Goal: Communication & Community: Answer question/provide support

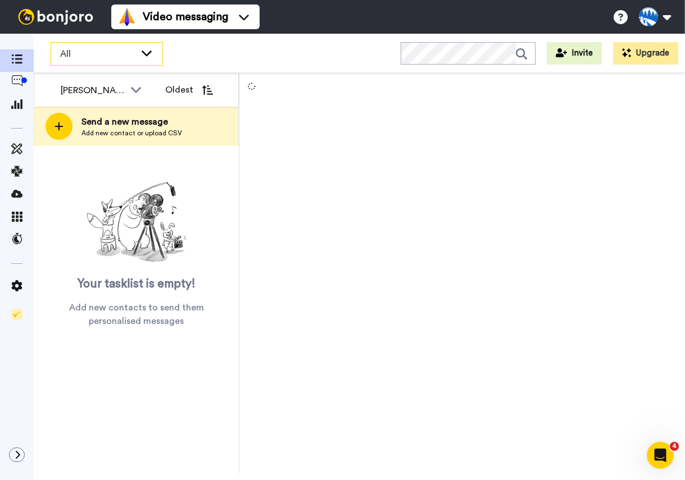
click at [77, 57] on span "All" at bounding box center [97, 53] width 75 height 13
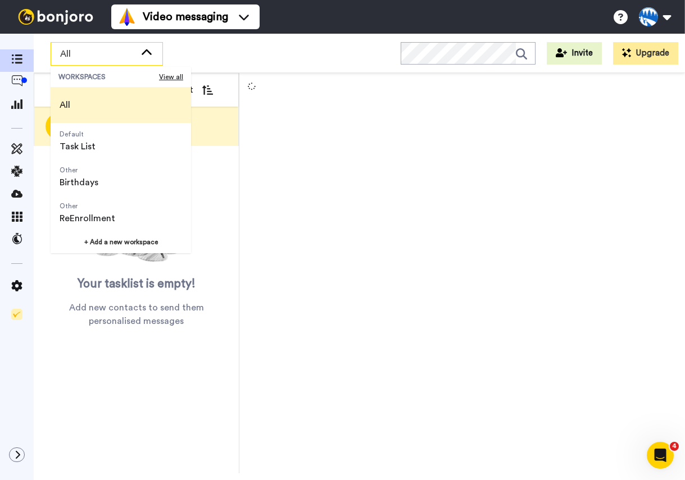
click at [107, 60] on div "All" at bounding box center [106, 54] width 111 height 22
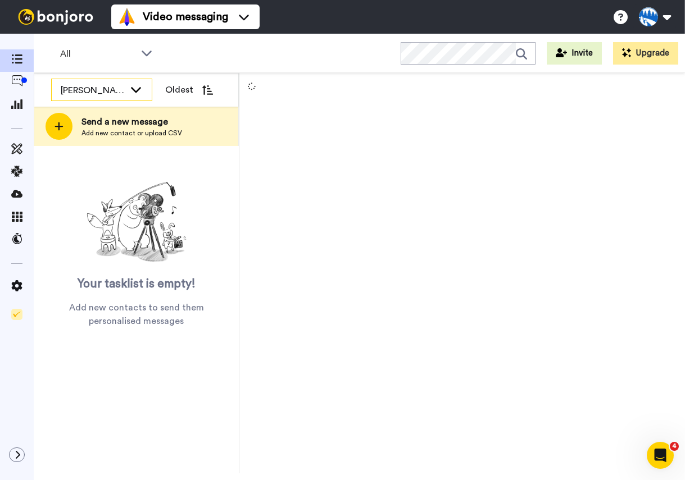
click at [106, 90] on div "[PERSON_NAME]" at bounding box center [93, 90] width 64 height 13
click at [106, 64] on div "All" at bounding box center [106, 54] width 111 height 22
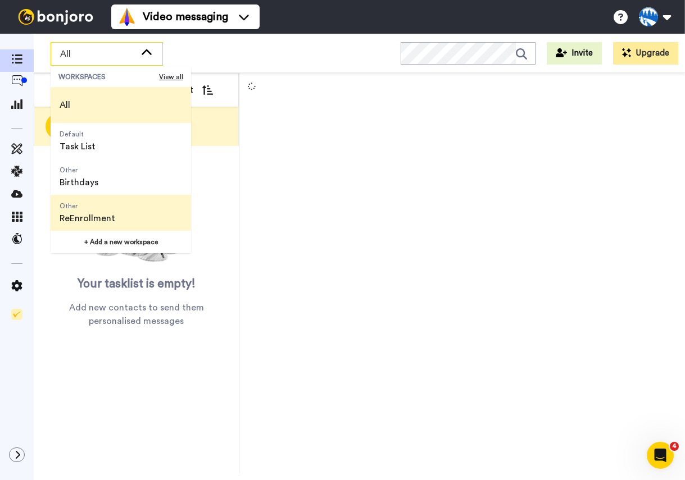
scroll to position [36, 0]
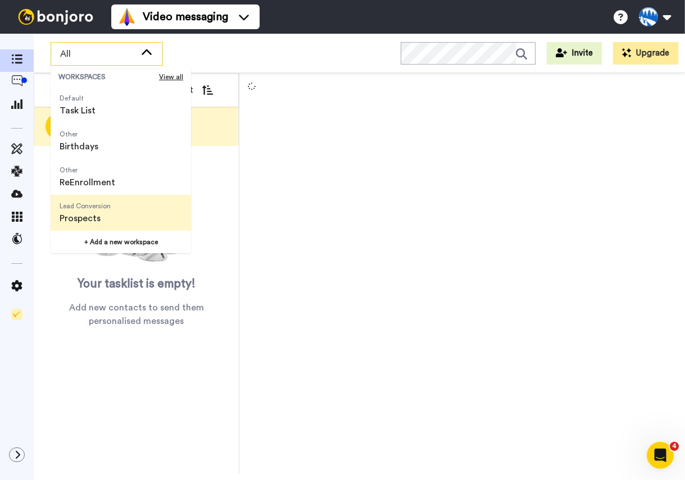
click at [102, 210] on span "Lead Conversion" at bounding box center [85, 206] width 51 height 9
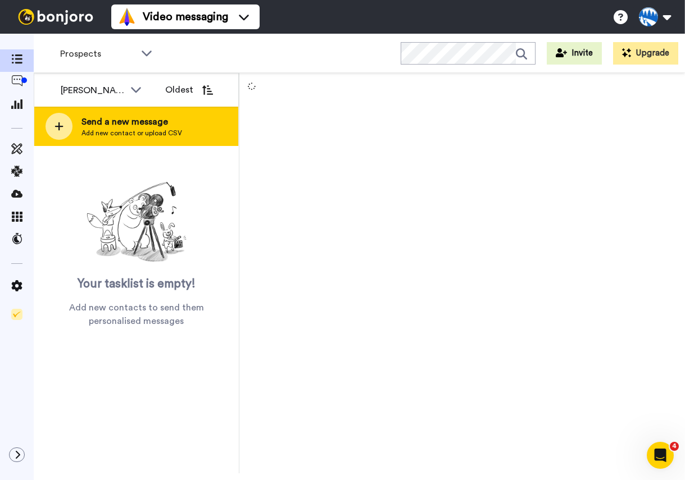
click at [61, 124] on icon at bounding box center [59, 126] width 9 height 10
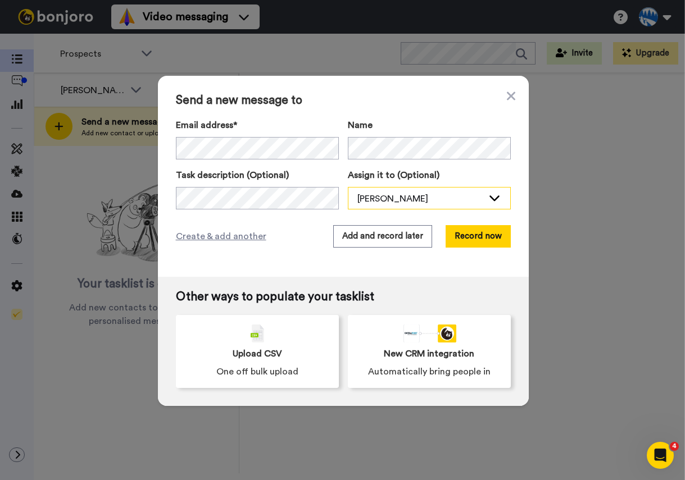
click at [384, 198] on div "[PERSON_NAME]" at bounding box center [420, 198] width 126 height 13
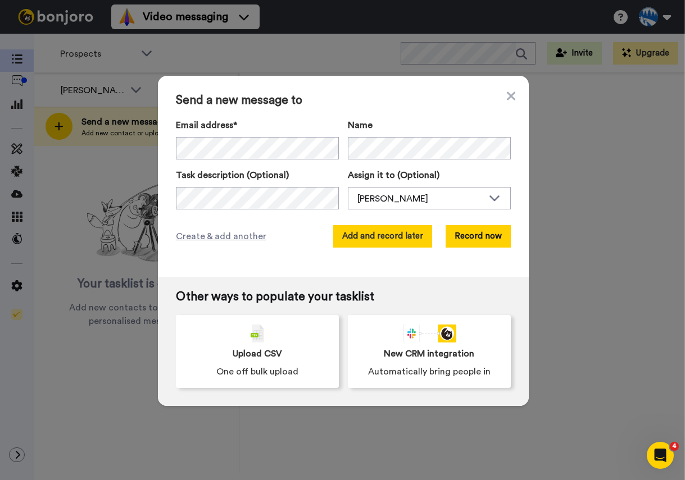
click at [389, 237] on button "Add and record later" at bounding box center [382, 236] width 99 height 22
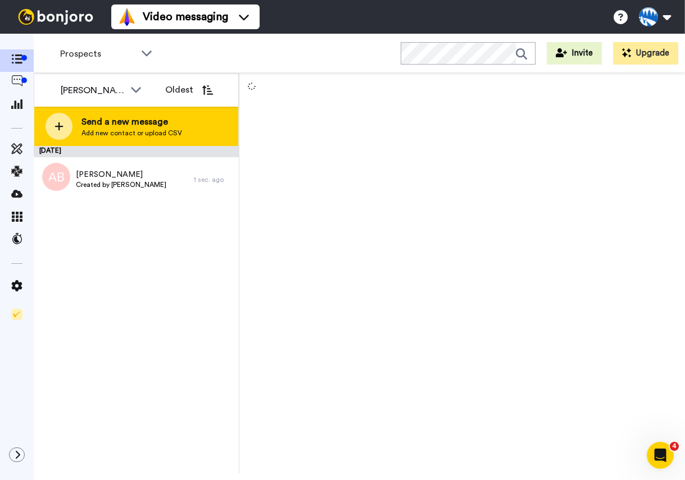
click at [60, 125] on icon at bounding box center [59, 126] width 9 height 10
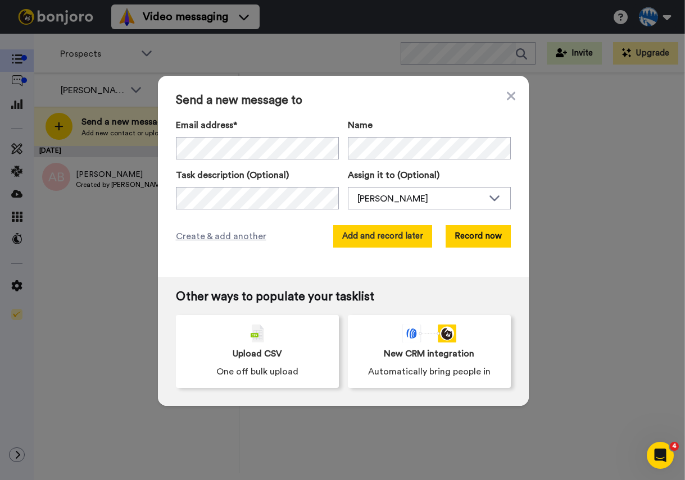
click at [409, 231] on button "Add and record later" at bounding box center [382, 236] width 99 height 22
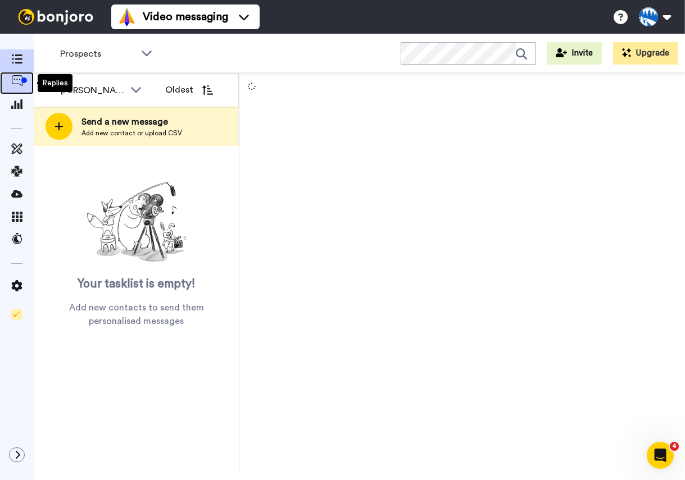
click at [16, 81] on icon at bounding box center [16, 80] width 11 height 11
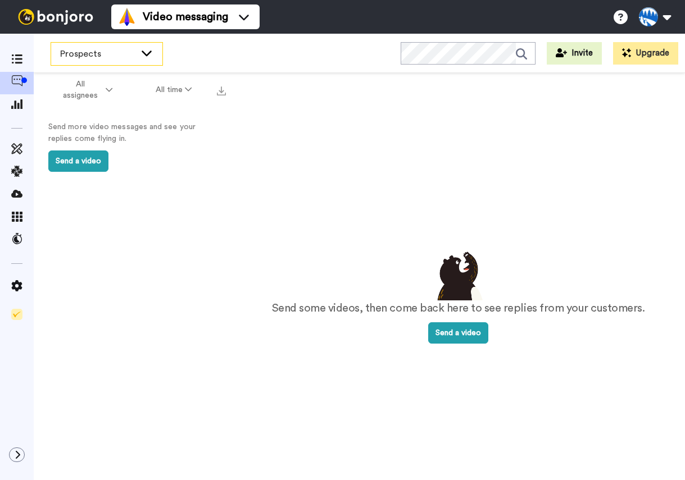
click at [111, 61] on div "Prospects" at bounding box center [106, 54] width 111 height 22
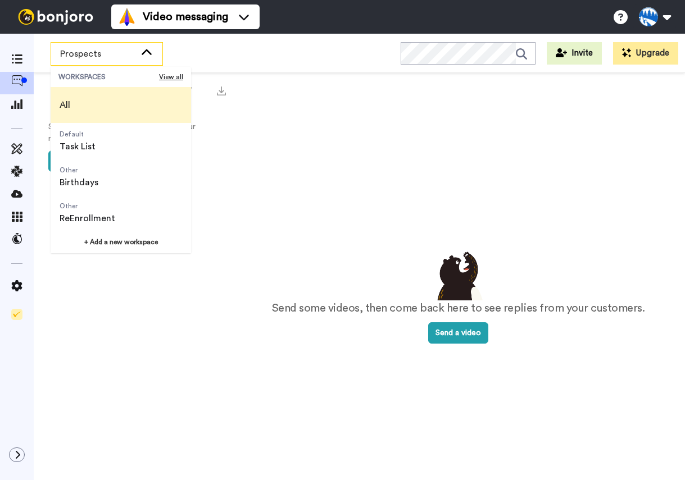
click at [77, 102] on span "All" at bounding box center [65, 105] width 29 height 36
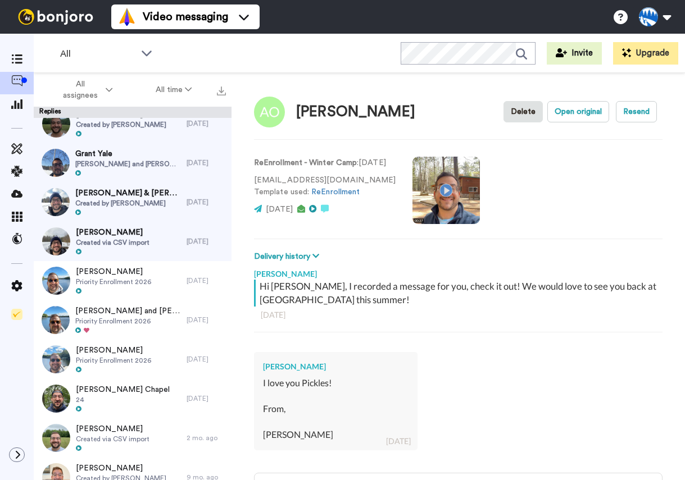
scroll to position [1604, 0]
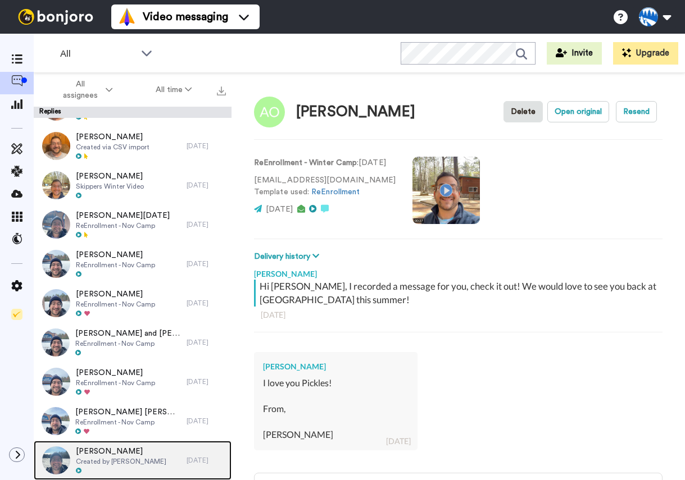
click at [124, 457] on span "Created by [PERSON_NAME]" at bounding box center [121, 461] width 90 height 9
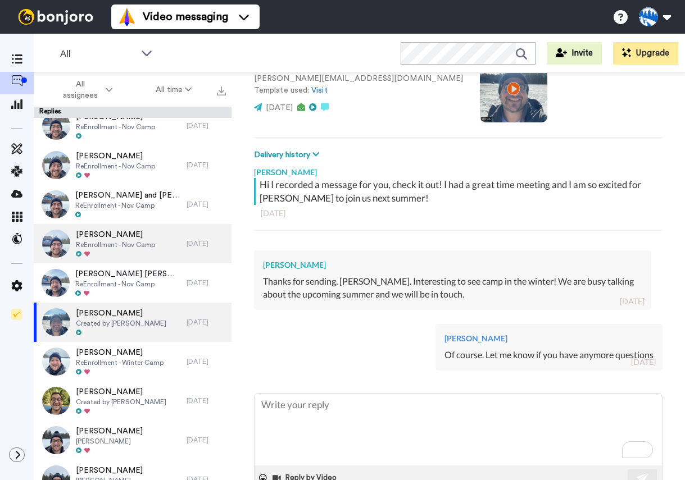
scroll to position [1762, 0]
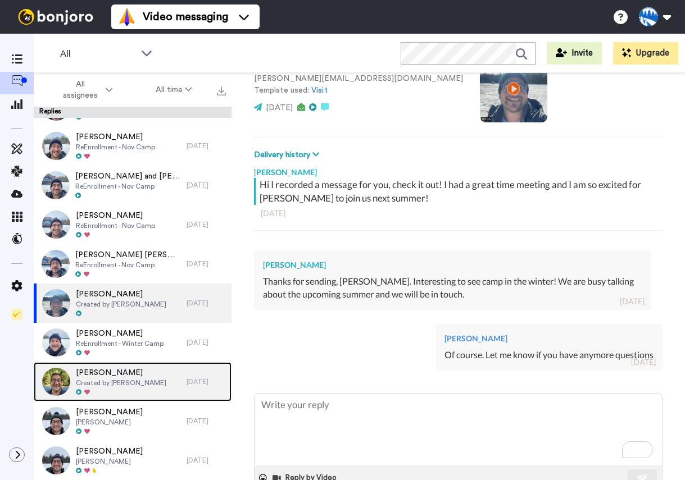
click at [166, 382] on div "[PERSON_NAME] Created by [PERSON_NAME]" at bounding box center [110, 381] width 153 height 39
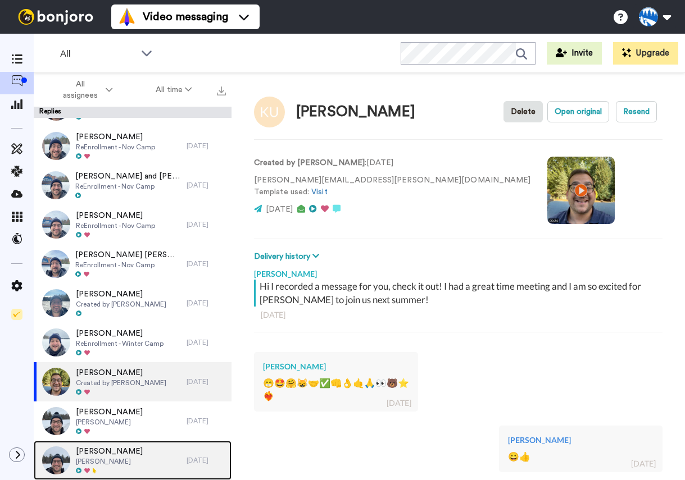
click at [126, 459] on div "[PERSON_NAME] [PERSON_NAME]" at bounding box center [110, 460] width 153 height 39
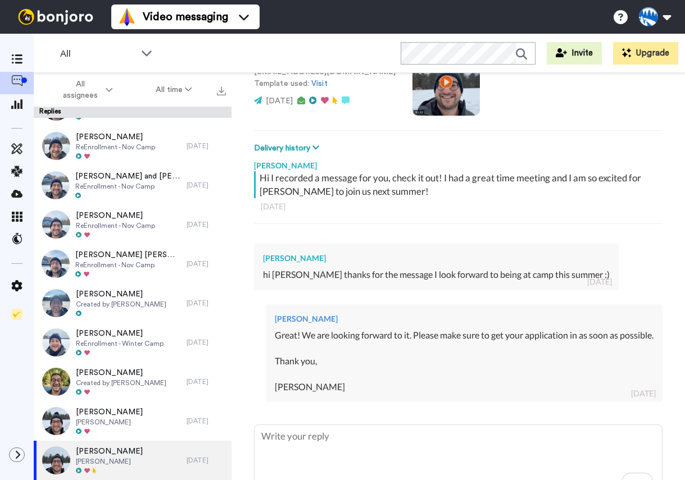
scroll to position [192, 0]
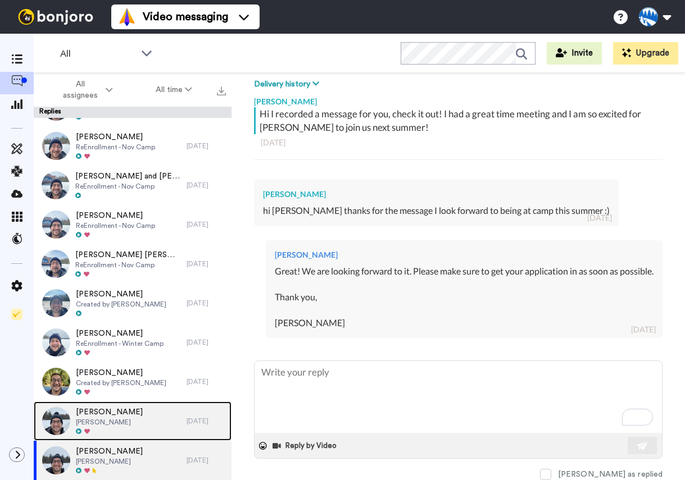
click at [138, 423] on span "[PERSON_NAME]" at bounding box center [109, 422] width 67 height 9
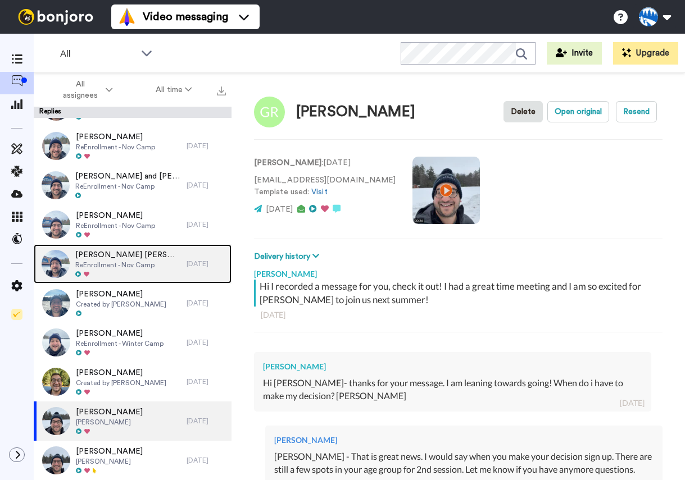
click at [120, 250] on span "[PERSON_NAME] [PERSON_NAME]" at bounding box center [128, 255] width 106 height 11
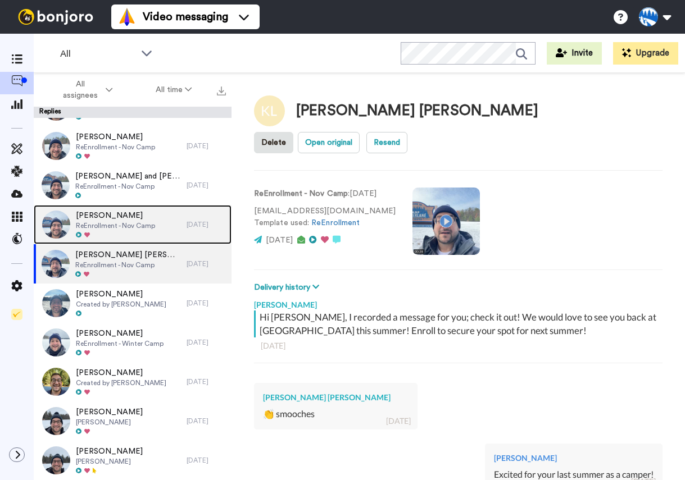
click at [126, 228] on span "ReEnrollment - Nov Camp" at bounding box center [115, 225] width 79 height 9
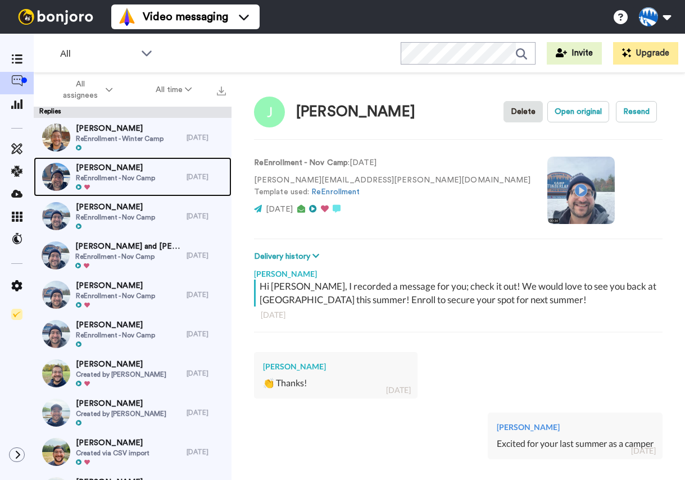
click at [163, 177] on div "[PERSON_NAME] ReEnrollment - Nov Camp" at bounding box center [110, 176] width 153 height 39
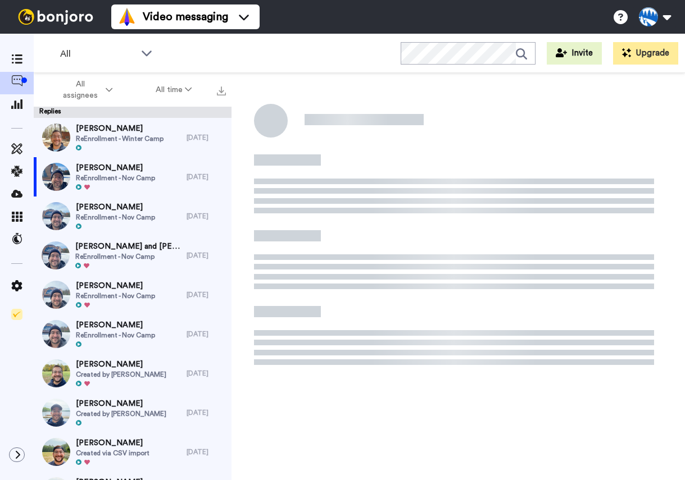
type textarea "x"
